Goal: Obtain resource: Download file/media

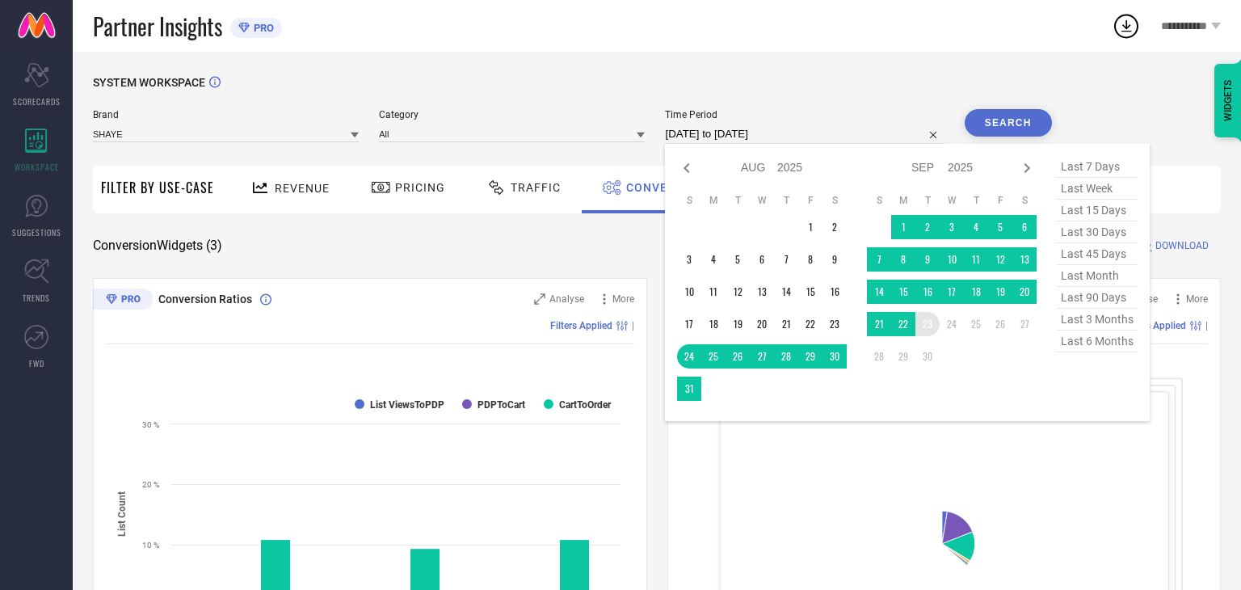
select select "7"
select select "2025"
select select "8"
select select "2025"
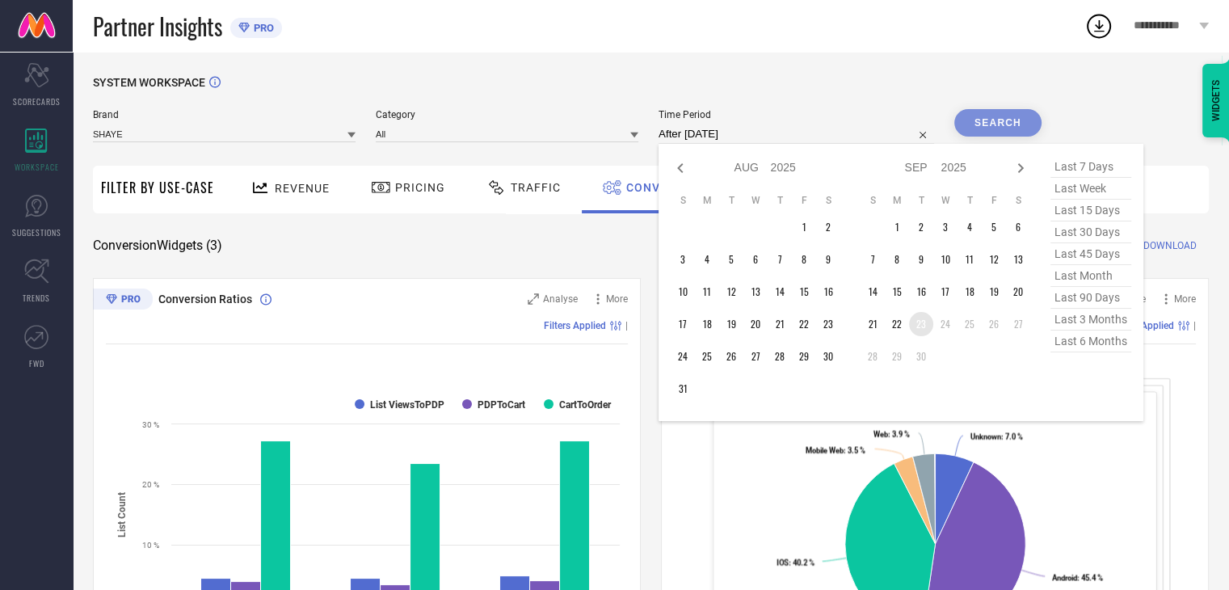
click at [919, 331] on td "23" at bounding box center [921, 324] width 24 height 24
type input "[DATE] to [DATE]"
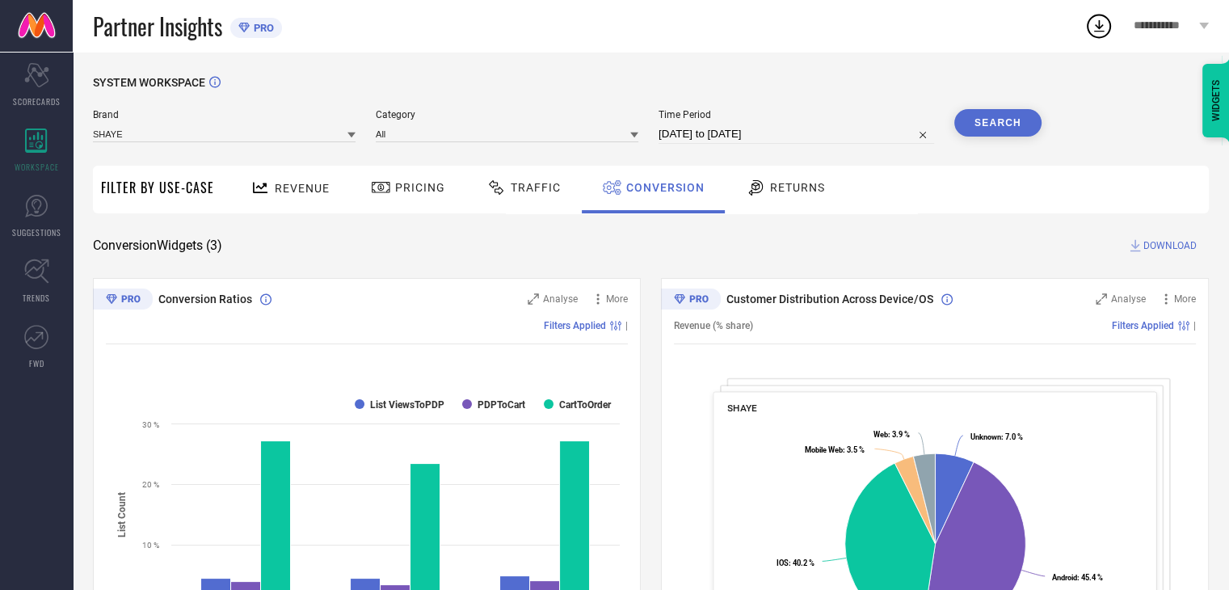
click at [1022, 115] on button "Search" at bounding box center [998, 122] width 87 height 27
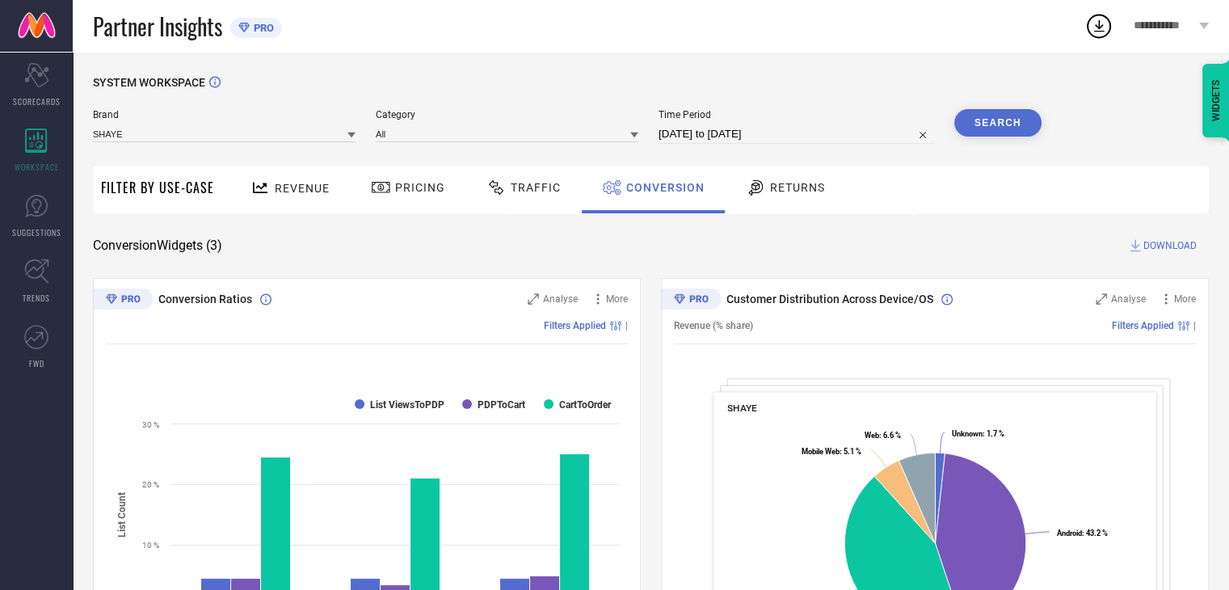
click at [1164, 251] on span "DOWNLOAD" at bounding box center [1170, 246] width 53 height 16
